Goal: Information Seeking & Learning: Learn about a topic

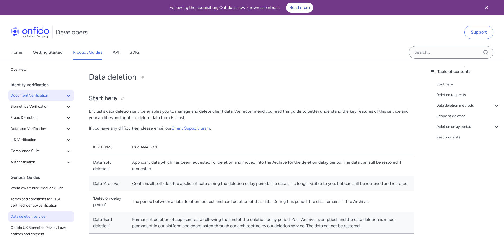
click at [47, 94] on span "Document Verification" at bounding box center [38, 95] width 55 height 6
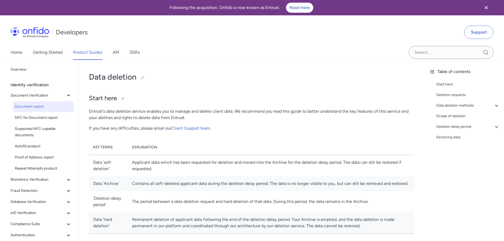
click at [38, 107] on span "Document report" at bounding box center [43, 106] width 57 height 6
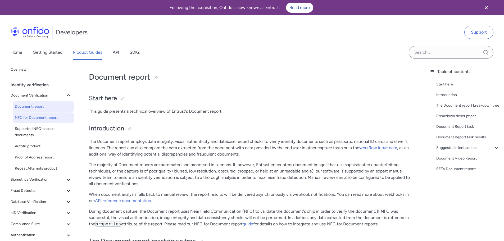
click at [43, 117] on span "NFC for Document report" at bounding box center [43, 117] width 57 height 6
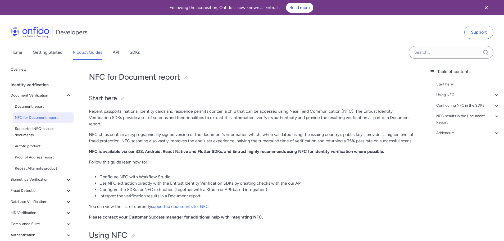
click at [46, 123] on div "NFC for Document report" at bounding box center [45, 117] width 61 height 11
click at [46, 131] on span "Supported NFC-capable documents" at bounding box center [43, 132] width 57 height 13
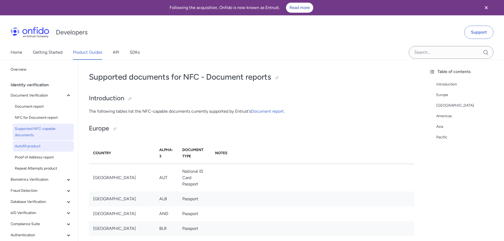
click at [44, 145] on span "Autofill product" at bounding box center [43, 146] width 57 height 6
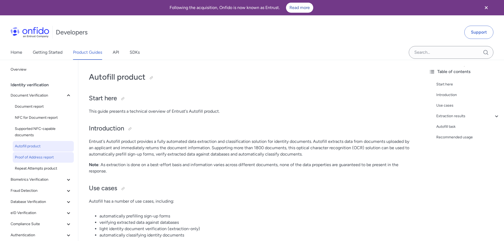
click at [48, 160] on span "Proof of Address report" at bounding box center [43, 157] width 57 height 6
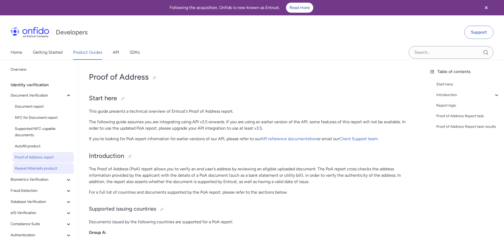
click at [53, 171] on span "Repeat Attempts product" at bounding box center [43, 168] width 57 height 6
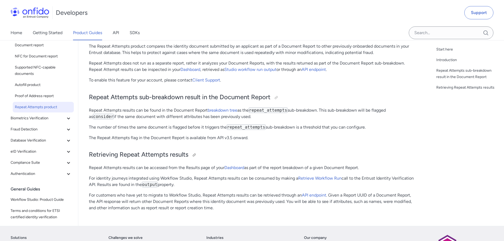
scroll to position [106, 0]
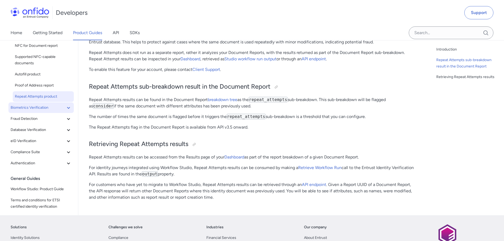
click at [18, 107] on span "Biometrics Verification" at bounding box center [38, 107] width 55 height 6
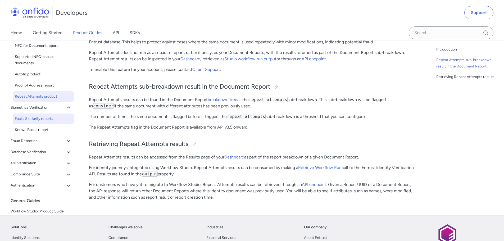
click at [29, 119] on span "Facial Similarity reports" at bounding box center [43, 119] width 57 height 6
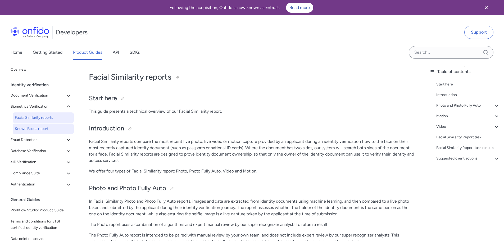
click at [31, 130] on span "Known Faces report" at bounding box center [43, 129] width 57 height 6
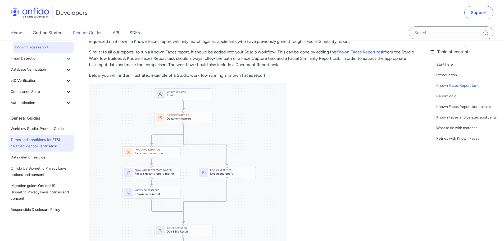
scroll to position [185, 0]
